Goal: Information Seeking & Learning: Learn about a topic

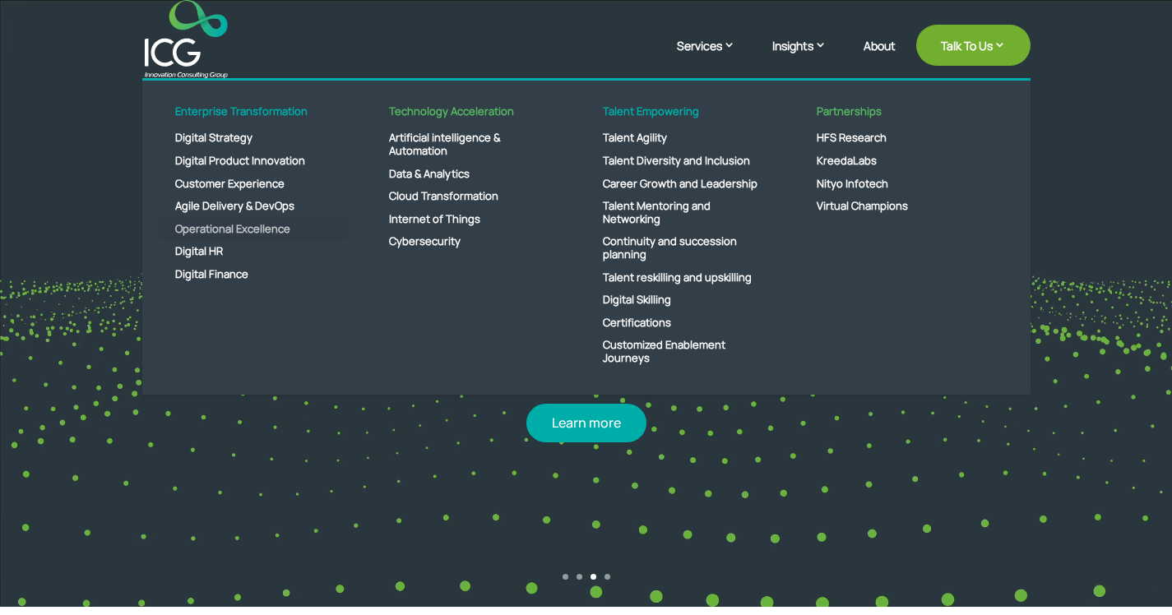
click at [249, 230] on link "Operational Excellence" at bounding box center [253, 229] width 189 height 23
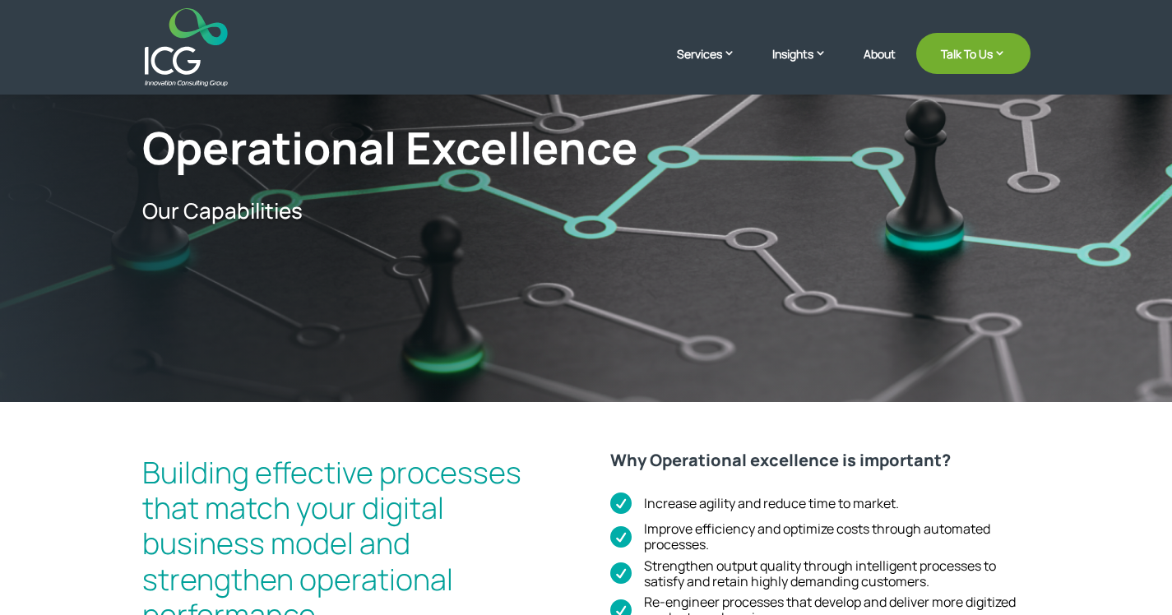
scroll to position [136, 0]
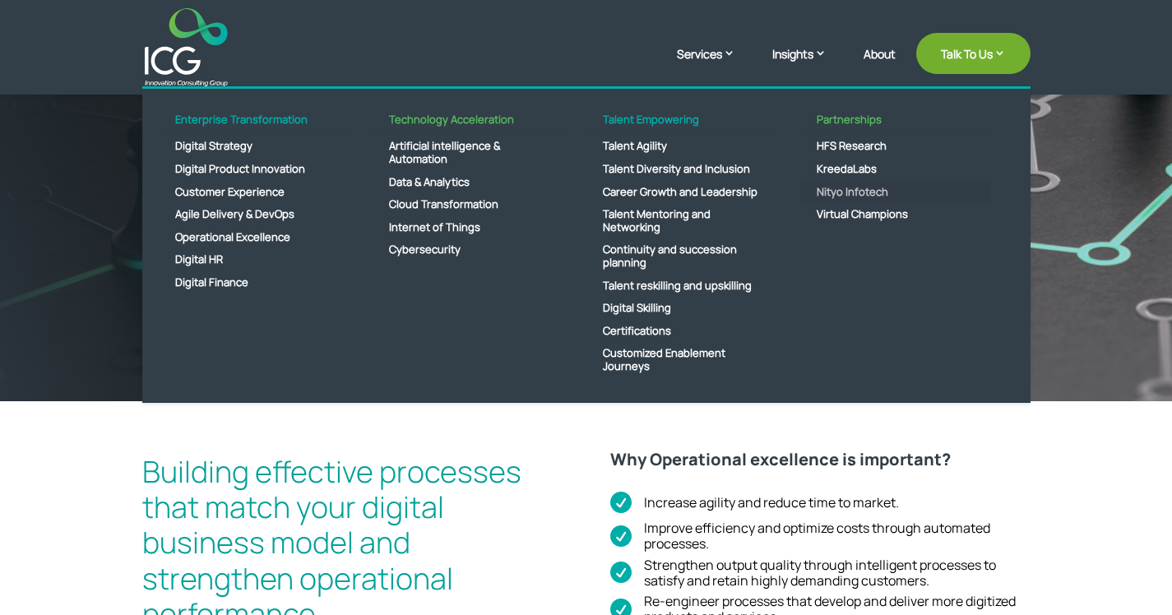
click at [869, 196] on link "Nityo Infotech" at bounding box center [895, 192] width 189 height 23
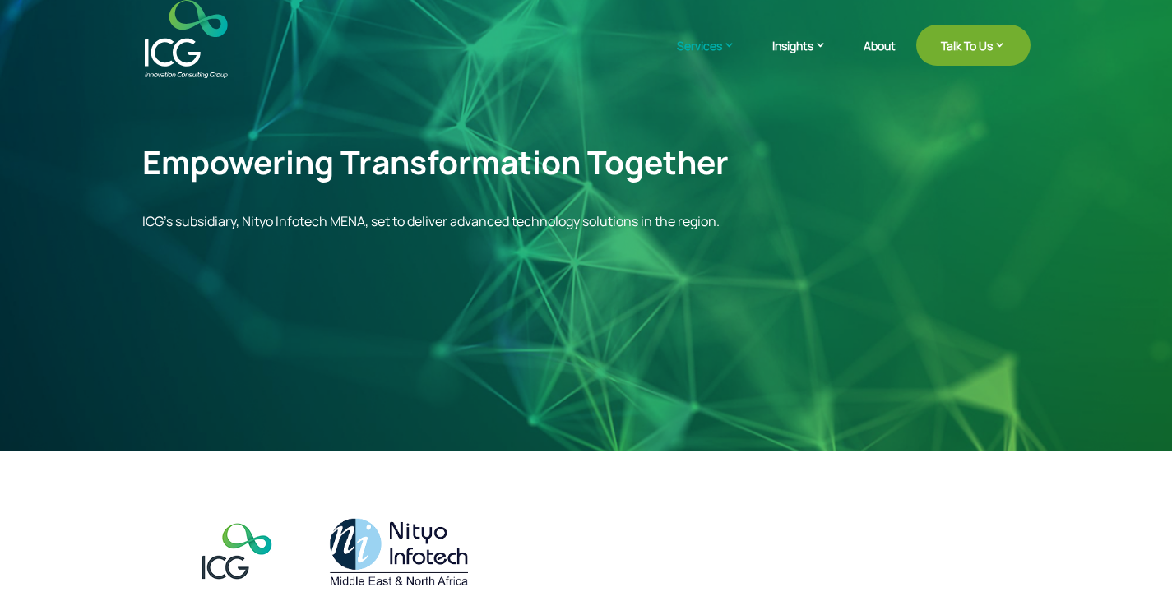
click at [184, 49] on img at bounding box center [186, 39] width 83 height 78
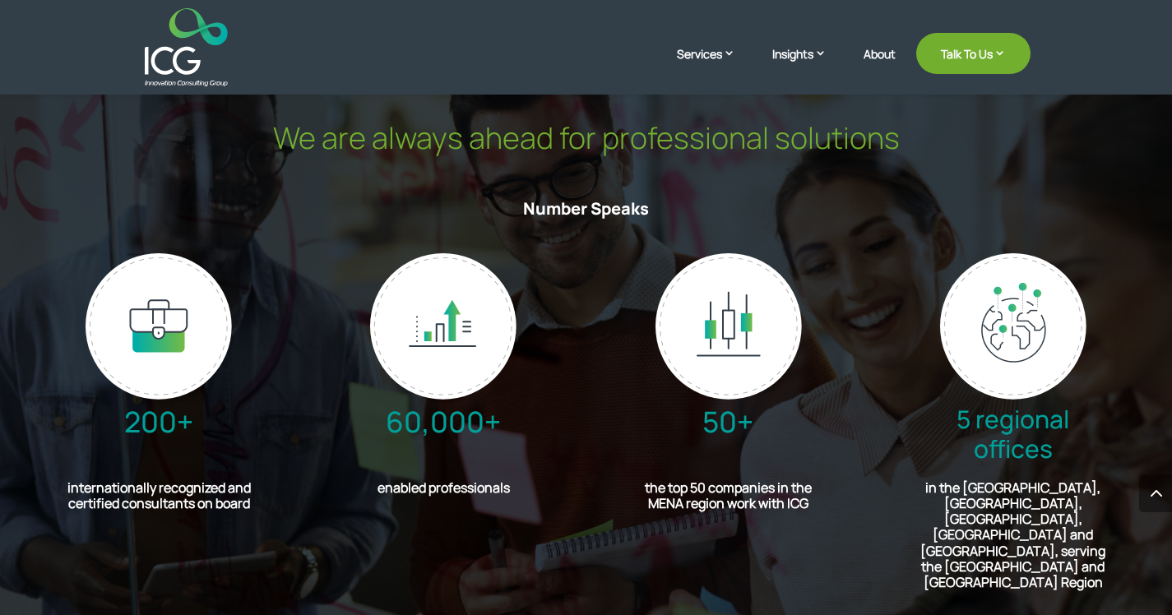
scroll to position [3753, 0]
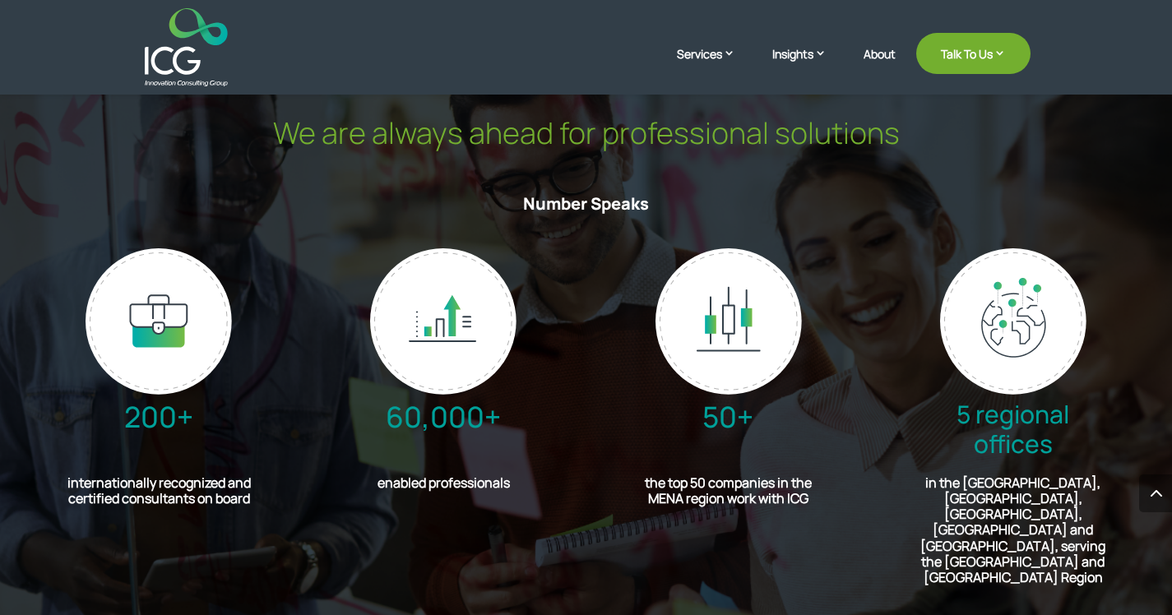
click at [202, 499] on h2 "internationally recognized and certified consultants on board" at bounding box center [159, 495] width 225 height 39
click at [428, 484] on h2 "enabled professionals" at bounding box center [444, 488] width 142 height 24
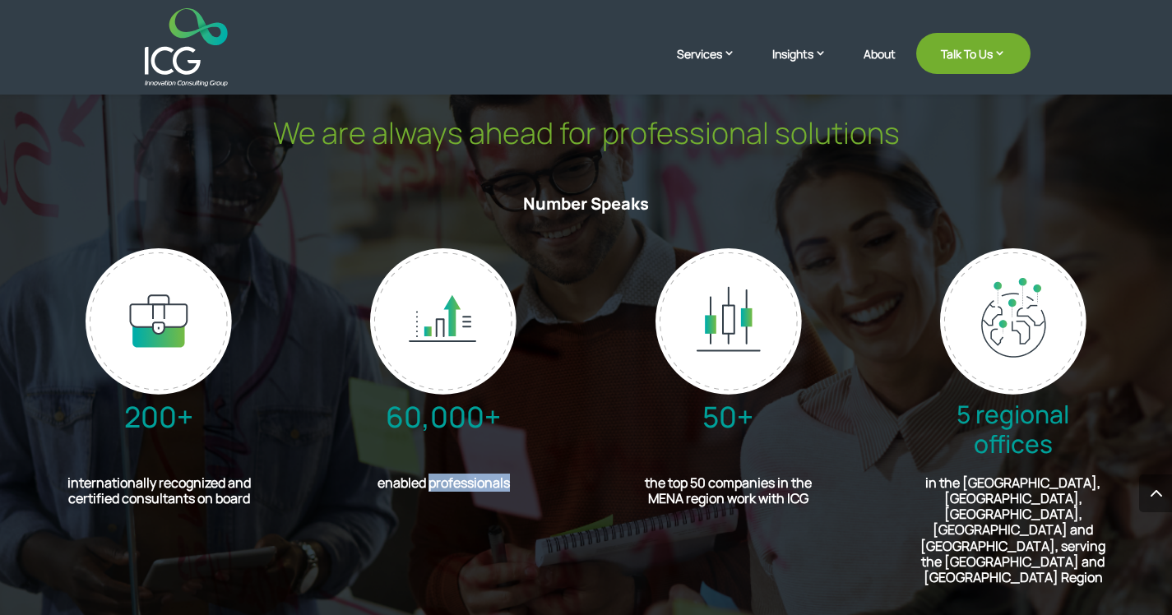
click at [428, 484] on h2 "enabled professionals" at bounding box center [444, 488] width 142 height 24
click at [671, 493] on h2 "the top 50 companies in the MENA region work with ICG" at bounding box center [729, 495] width 176 height 39
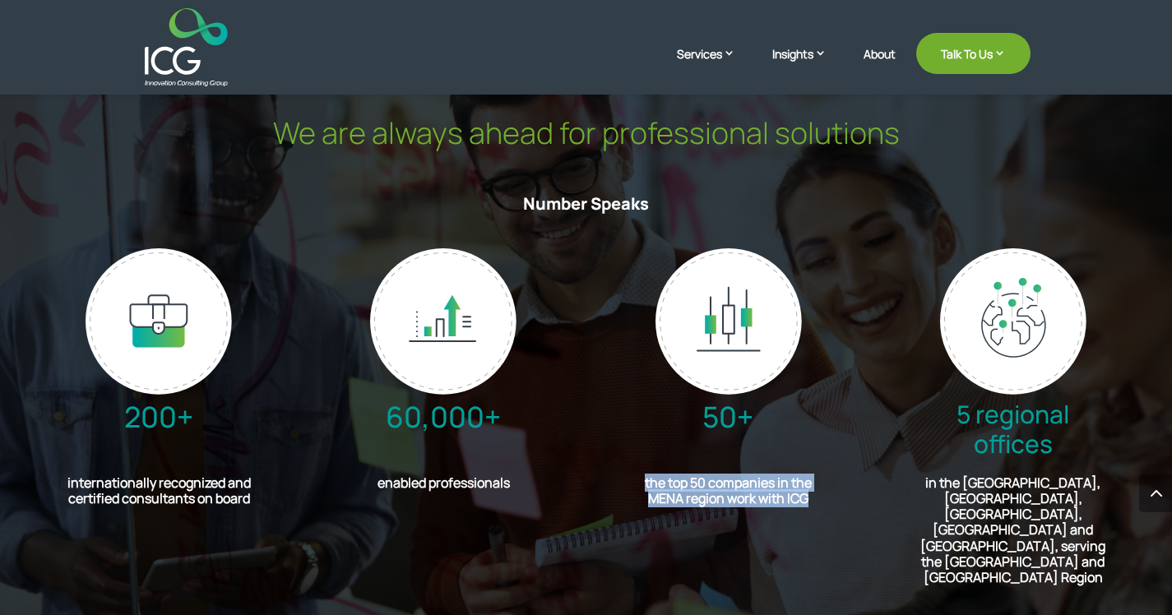
click at [800, 509] on h2 "the top 50 companies in the MENA region work with ICG" at bounding box center [729, 495] width 176 height 39
click at [1060, 496] on h2 "in the Kingdom of Saudi Arabia, Jordan, Egypt, Morocco and Lebanon, serving the…" at bounding box center [1013, 535] width 189 height 118
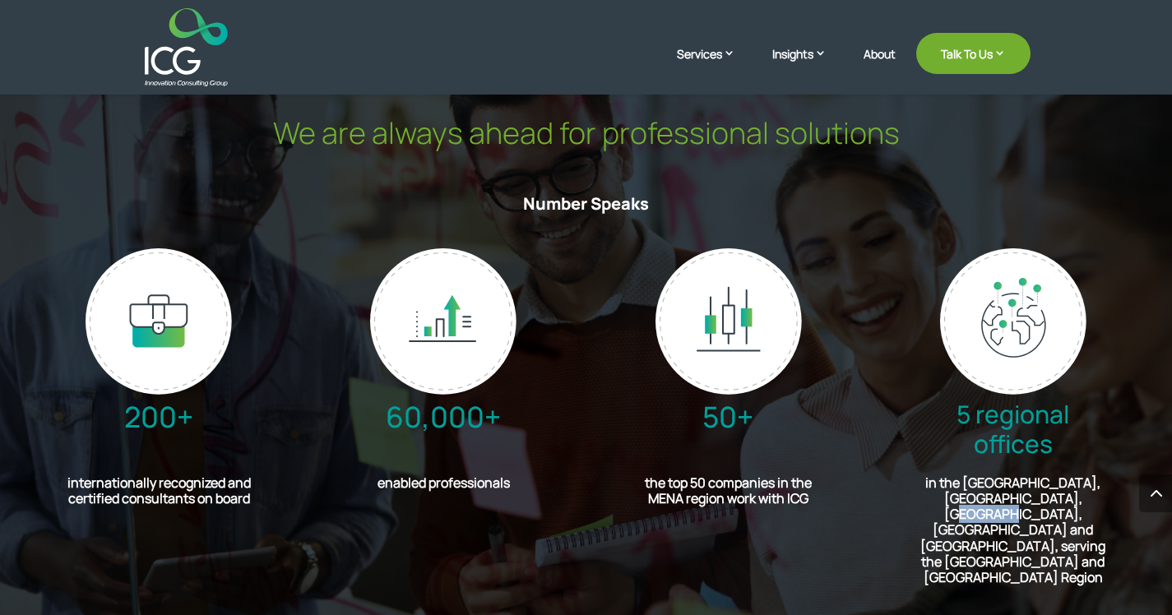
copy h2 "Morocco"
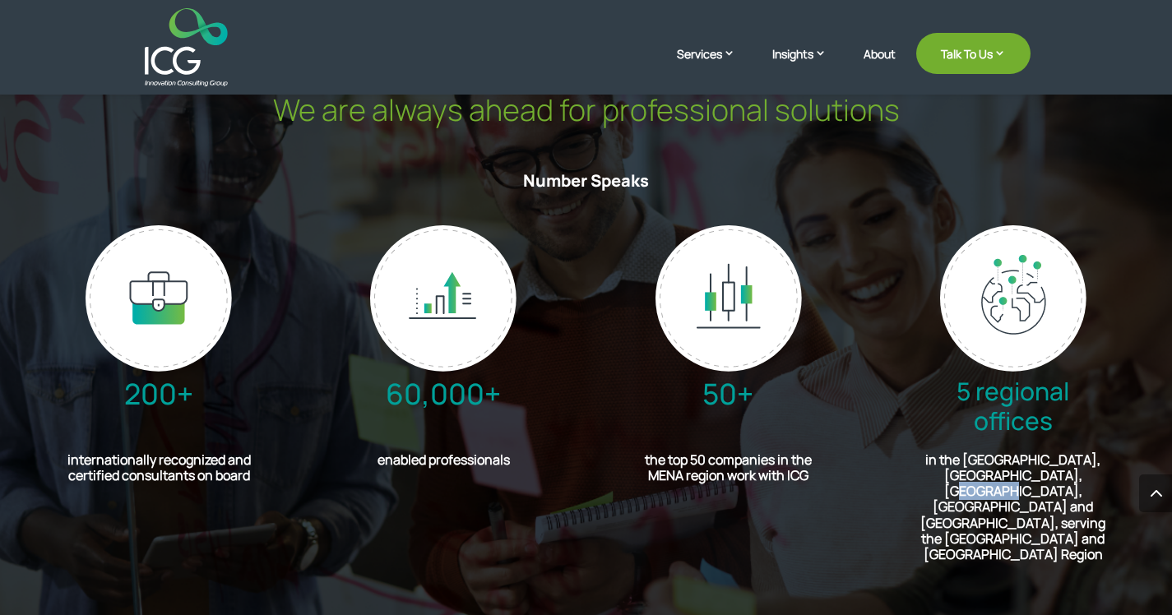
scroll to position [3780, 0]
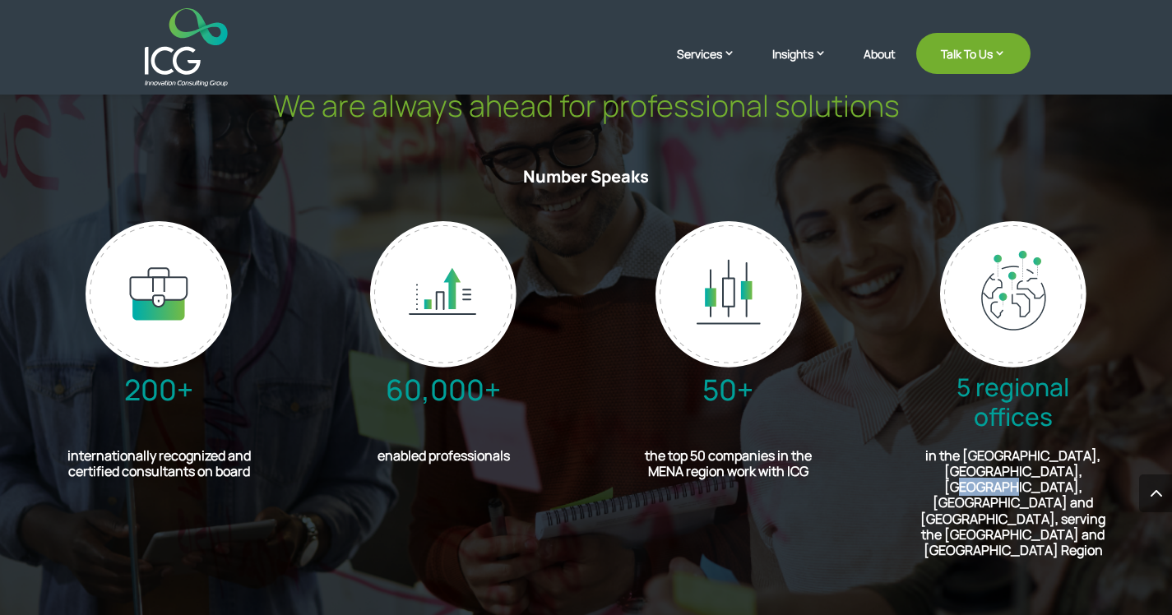
click at [1024, 475] on h2 "in the Kingdom of Saudi Arabia, Jordan, Egypt, Morocco and Lebanon, serving the…" at bounding box center [1013, 507] width 189 height 118
click at [996, 393] on span "5 regional offices" at bounding box center [1013, 401] width 113 height 63
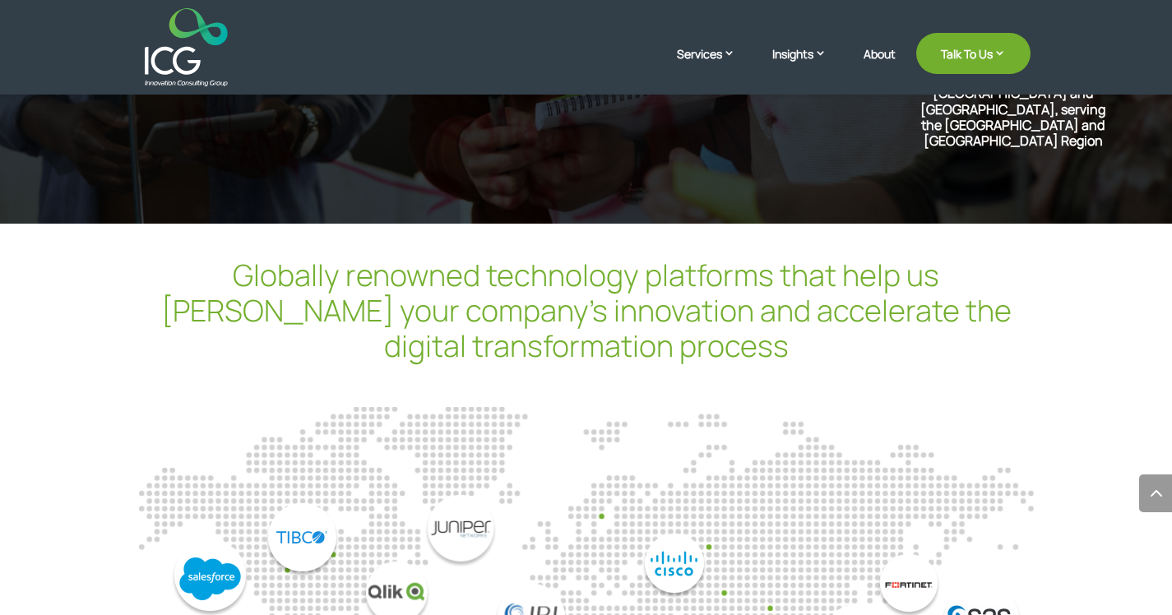
scroll to position [4184, 0]
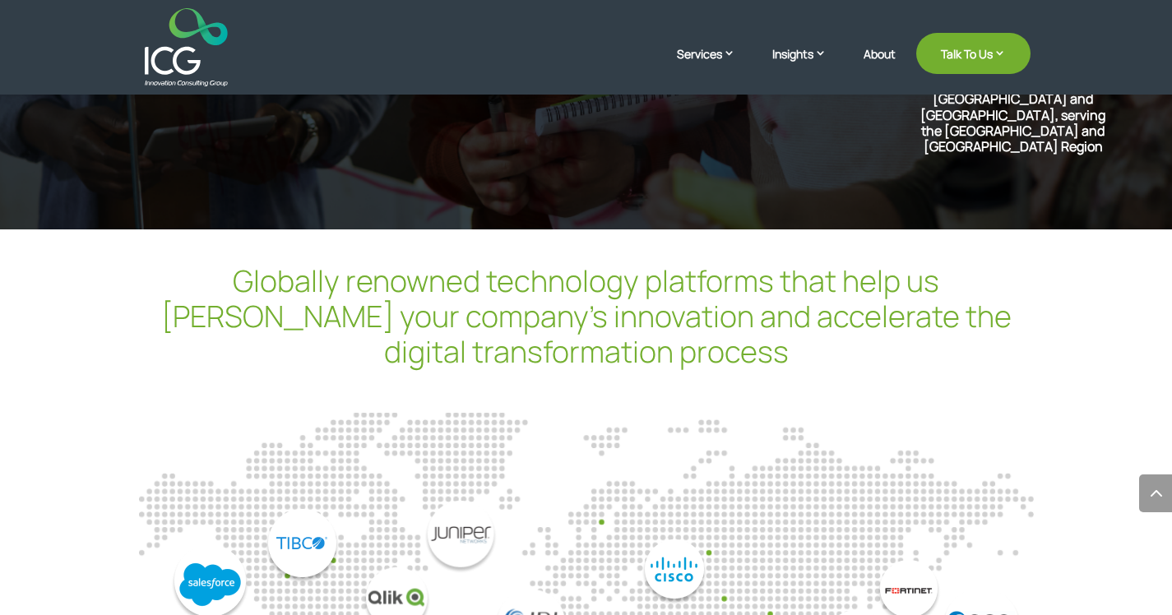
click at [771, 263] on h2 "Globally renowned technology platforms that help us foster your company’s innov…" at bounding box center [586, 320] width 889 height 115
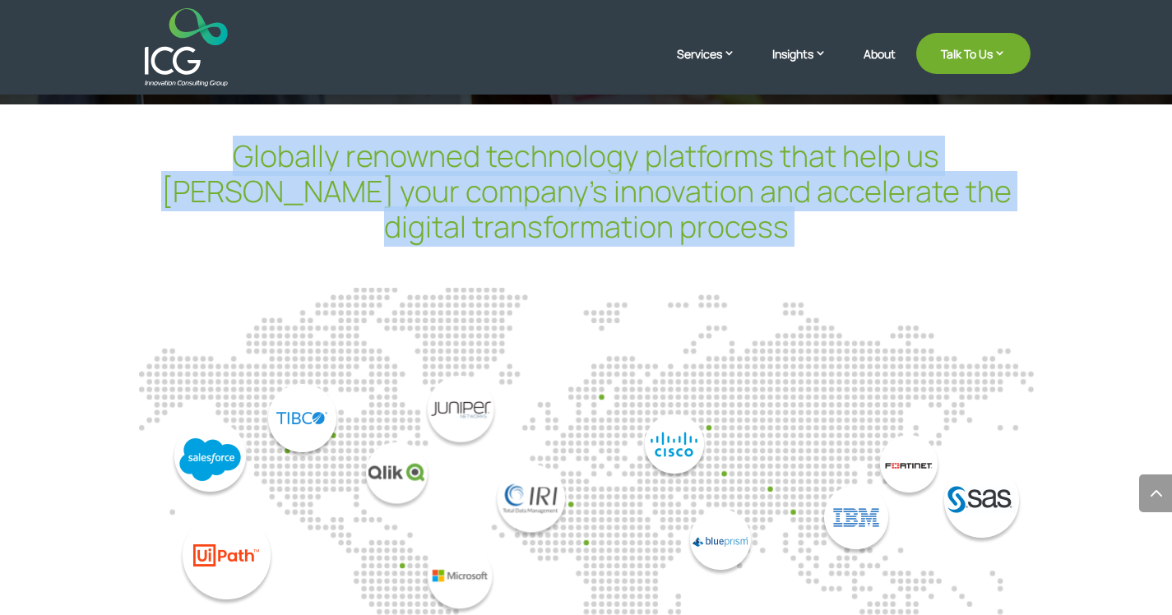
scroll to position [4386, 0]
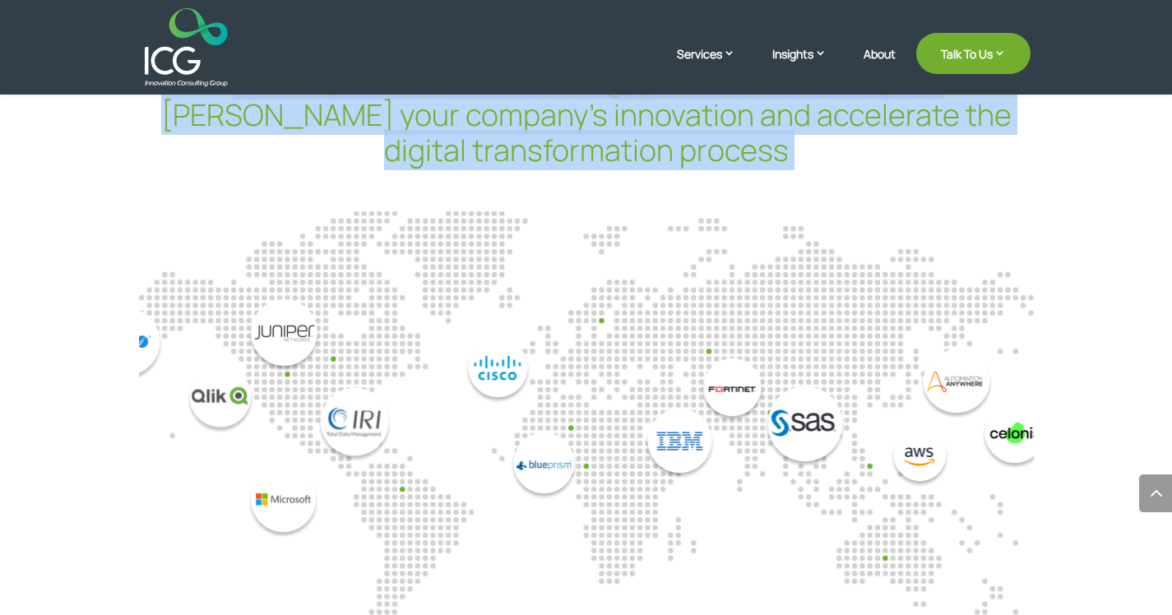
click at [379, 389] on img "9 / 14" at bounding box center [298, 418] width 224 height 239
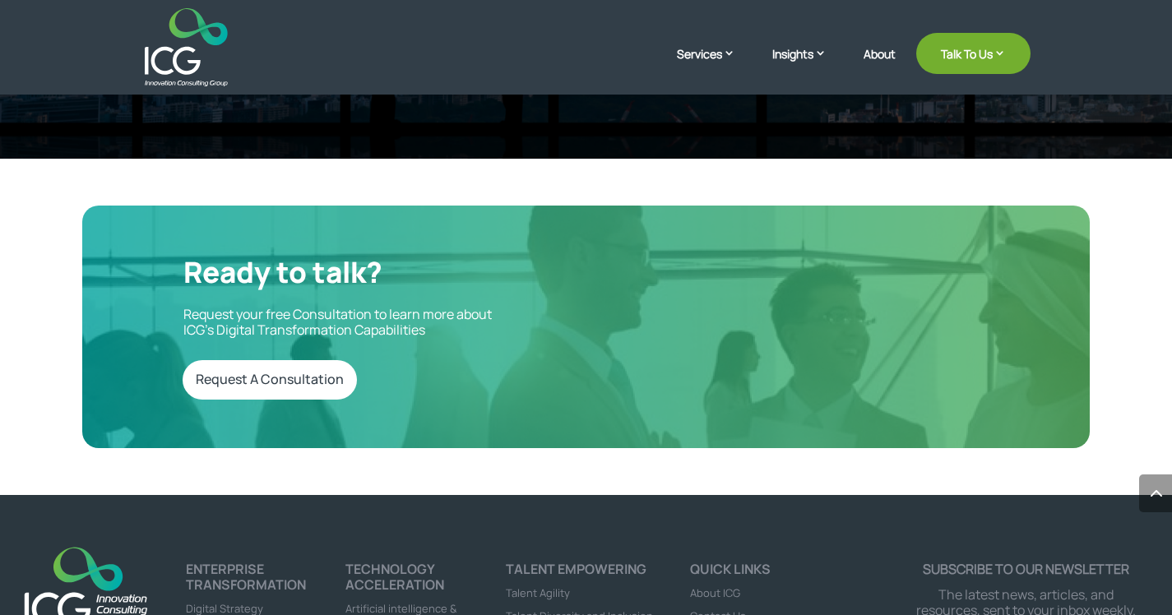
scroll to position [5525, 0]
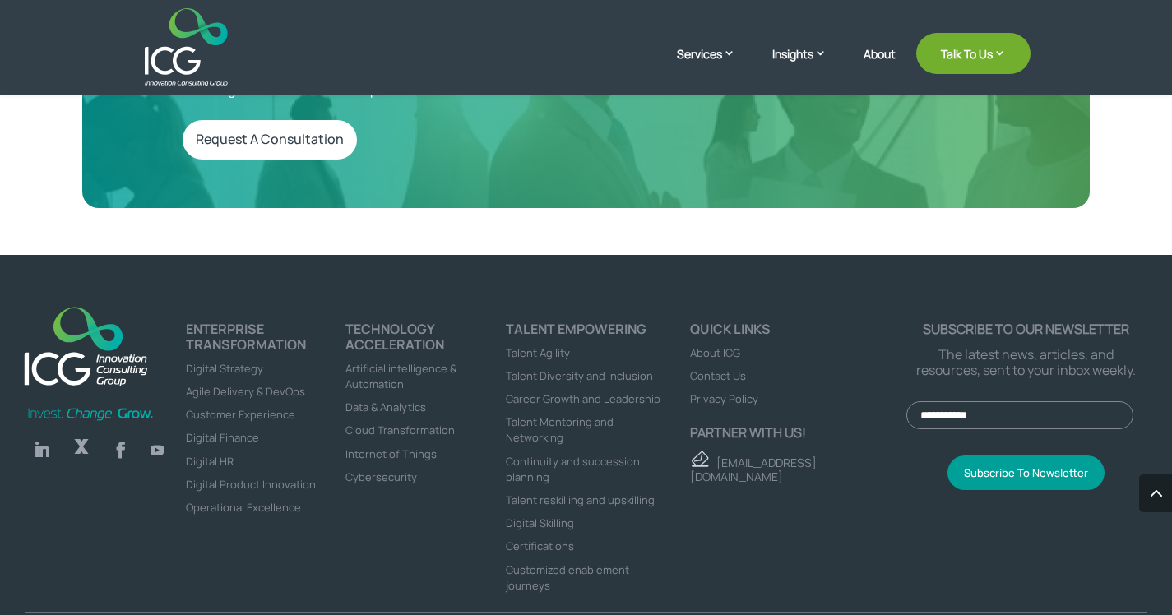
click at [731, 346] on span "About ICG" at bounding box center [715, 353] width 50 height 15
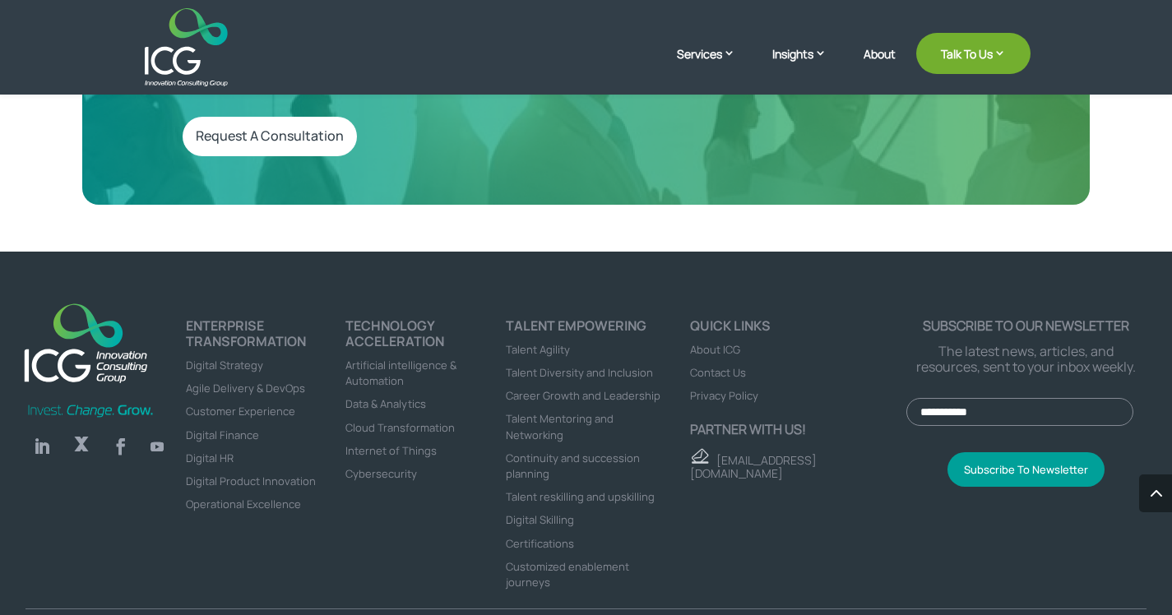
scroll to position [4468, 0]
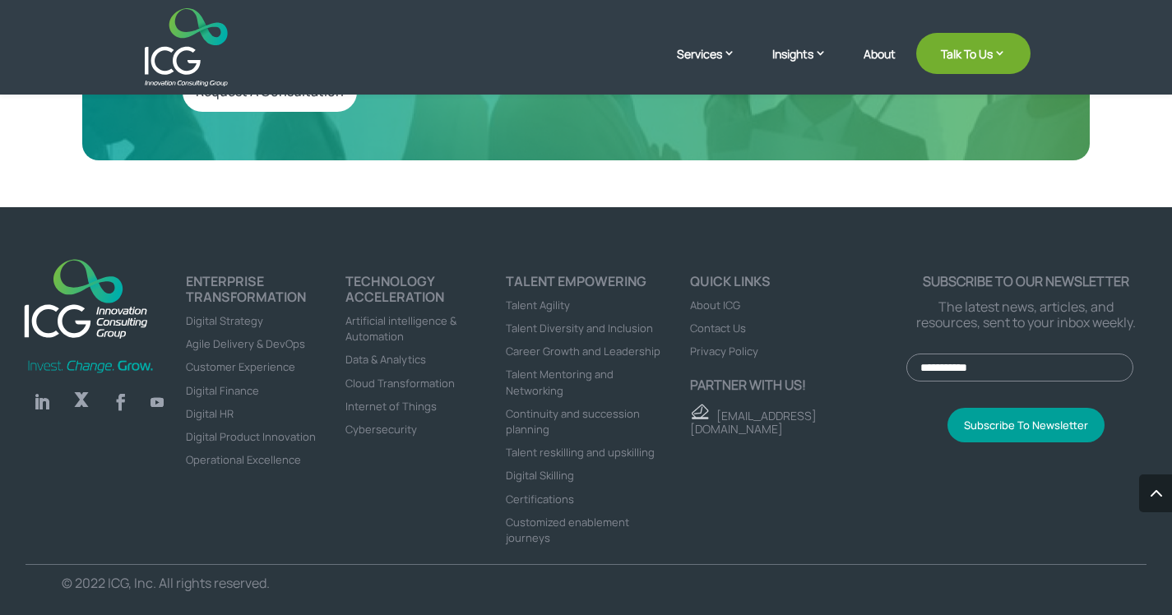
click at [44, 390] on link "Follow" at bounding box center [42, 402] width 33 height 33
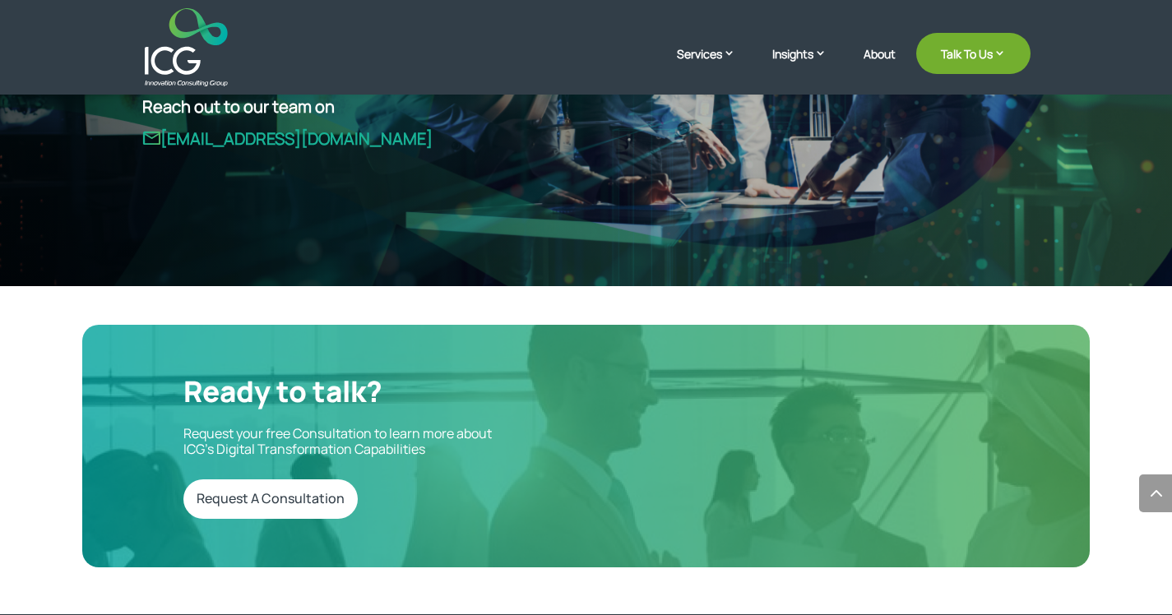
scroll to position [4304, 0]
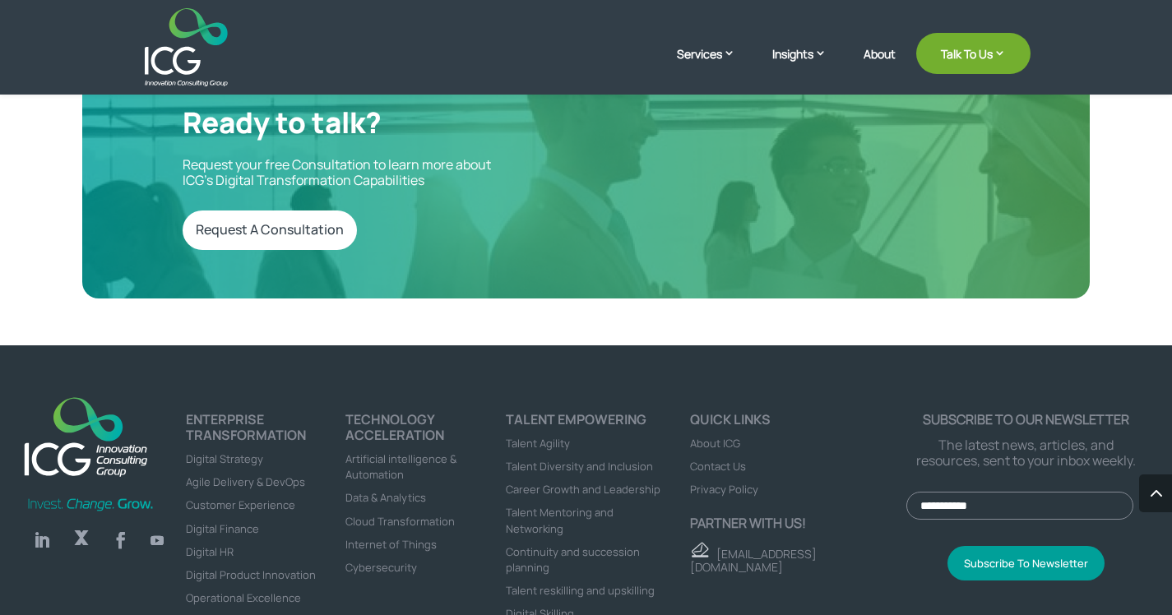
click at [43, 557] on link "Follow" at bounding box center [42, 540] width 33 height 33
